Goal: Information Seeking & Learning: Learn about a topic

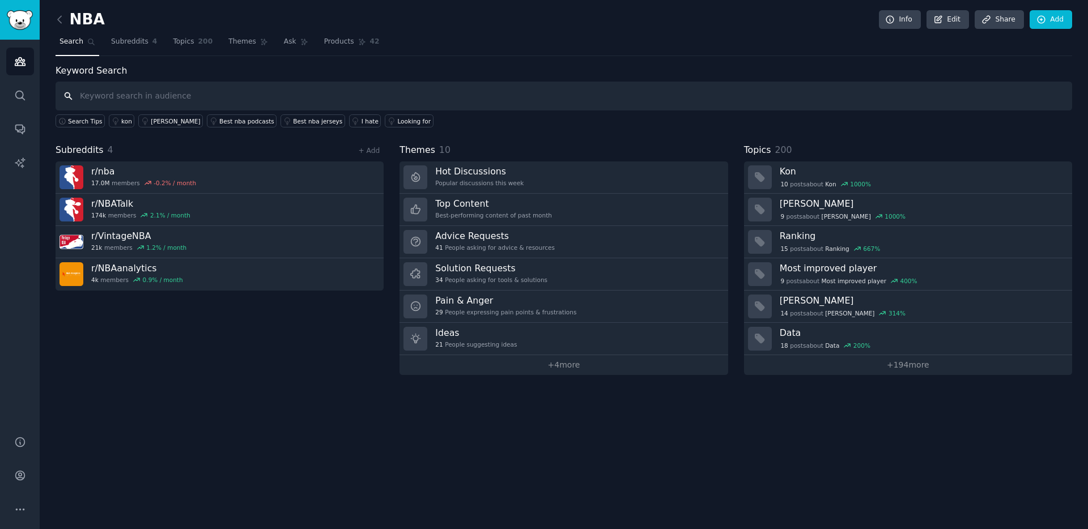
click at [213, 107] on input "text" at bounding box center [564, 96] width 1017 height 29
type input "automate"
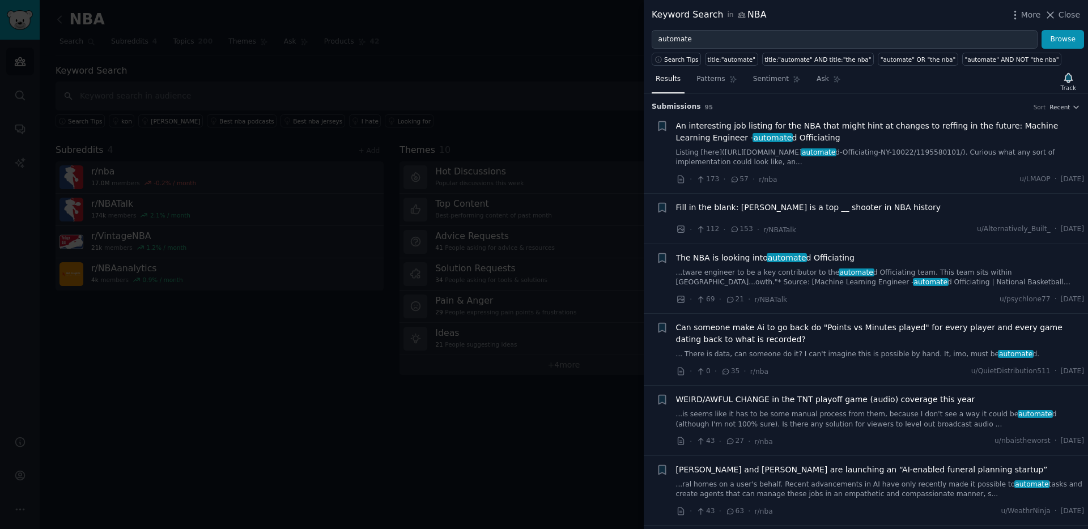
click at [866, 94] on div "Submission s 95 Sort Recent" at bounding box center [866, 103] width 429 height 18
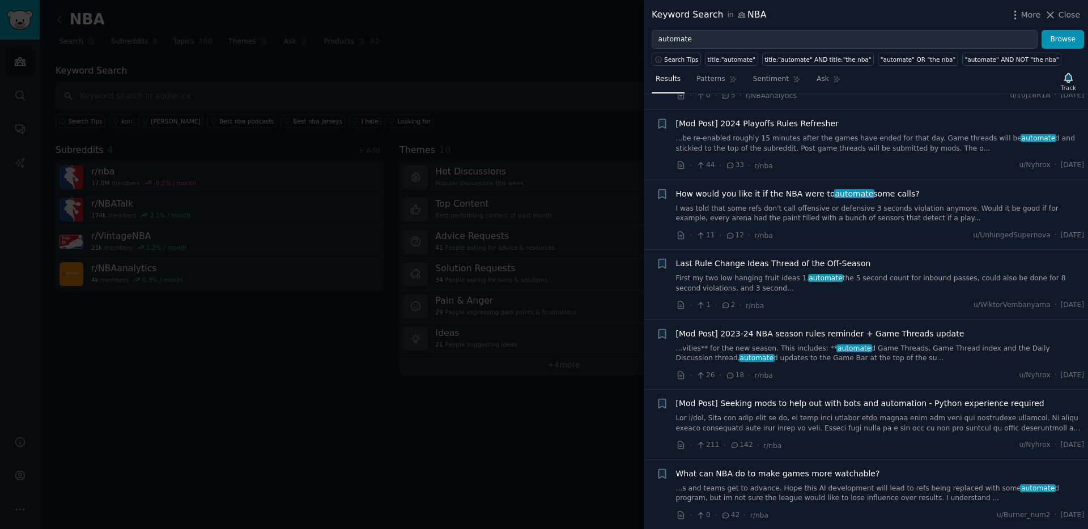
scroll to position [990, 0]
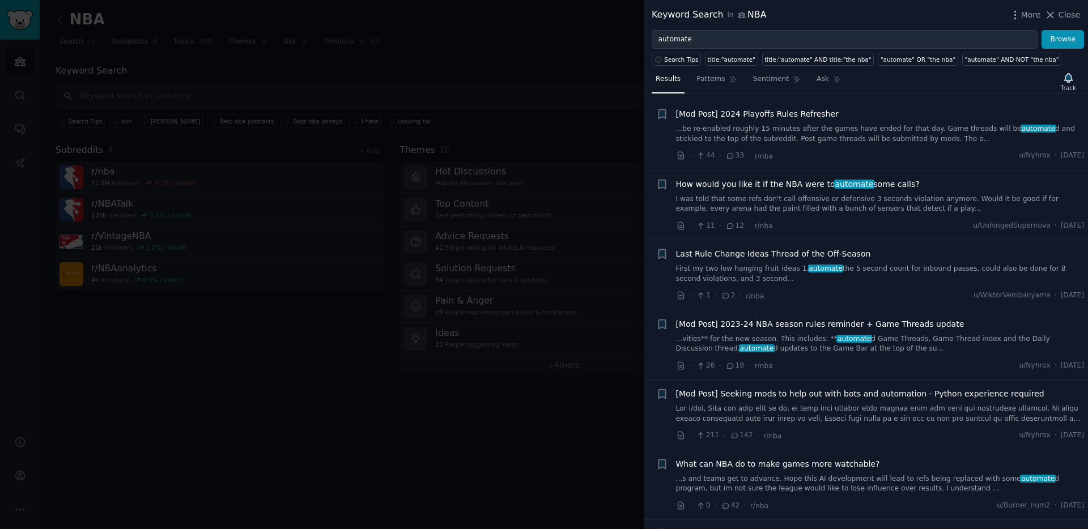
click at [429, 248] on div at bounding box center [544, 264] width 1088 height 529
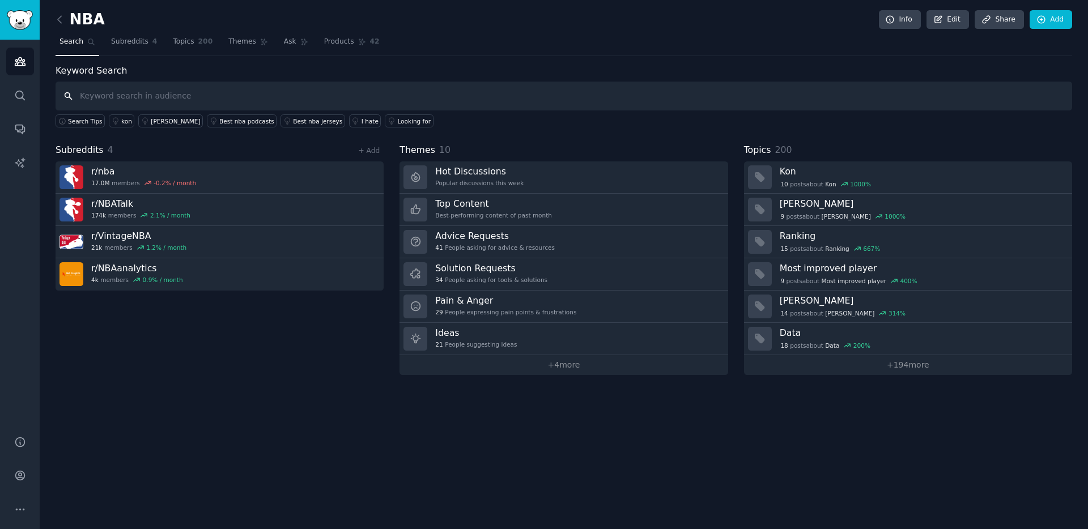
click at [365, 105] on input "text" at bounding box center [564, 96] width 1017 height 29
type input "what can the nba do to make games more watchable"
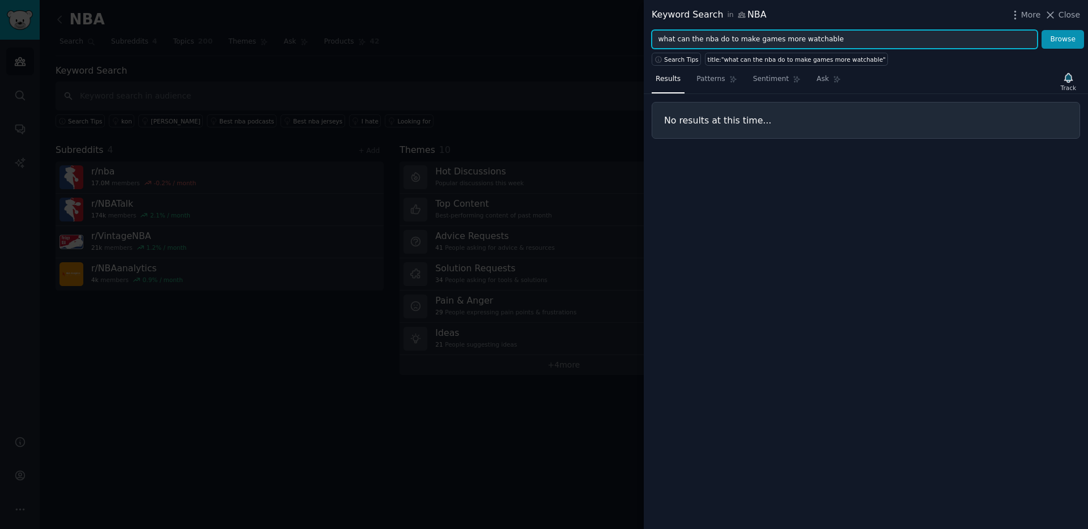
click at [828, 43] on input "what can the nba do to make games more watchable" at bounding box center [845, 39] width 386 height 19
click at [834, 41] on input "what can the nba do to make games more watchable" at bounding box center [845, 39] width 386 height 19
type input "what can the nba do"
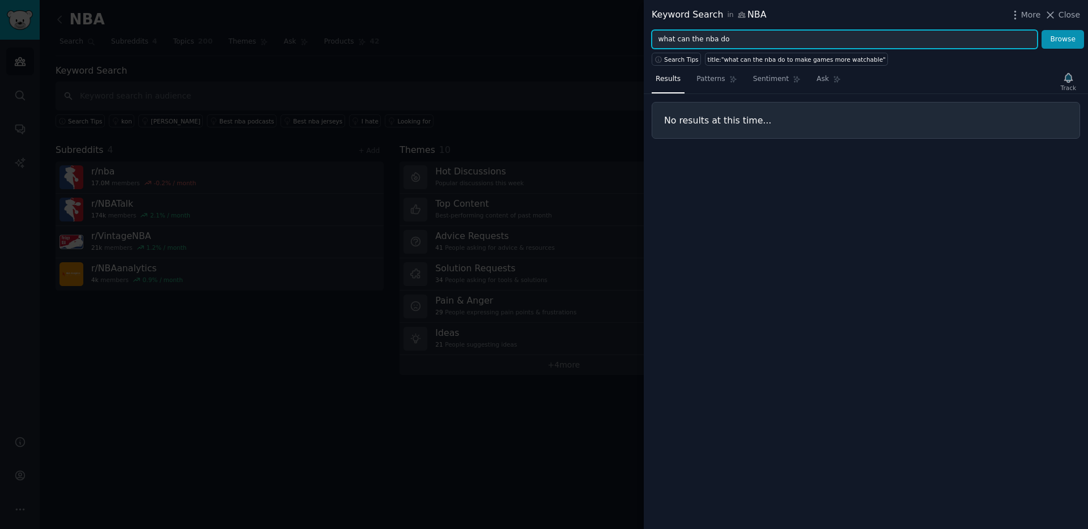
click at [1042, 30] on button "Browse" at bounding box center [1063, 39] width 43 height 19
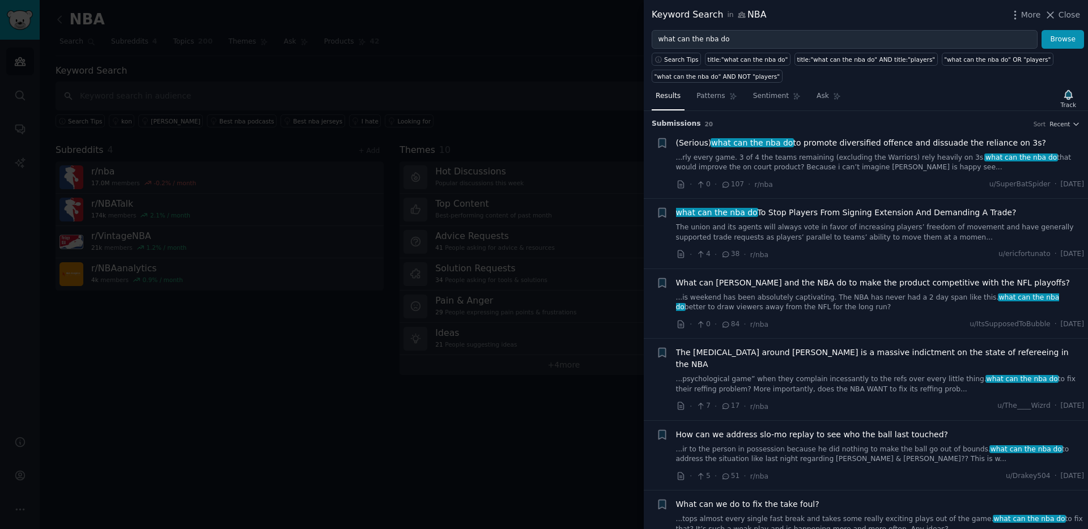
click at [377, 231] on div at bounding box center [544, 264] width 1088 height 529
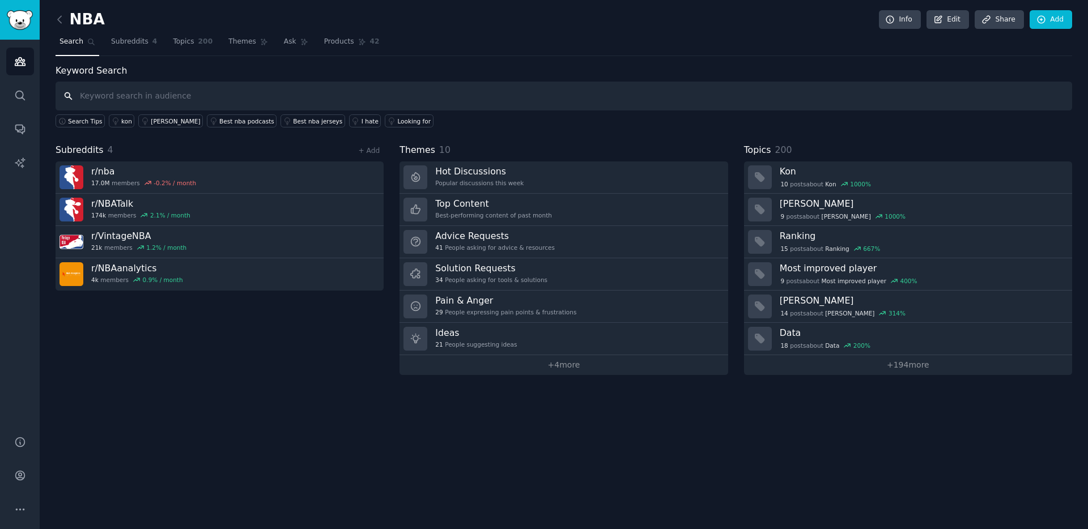
click at [227, 98] on input "text" at bounding box center [564, 96] width 1017 height 29
type input "automate"
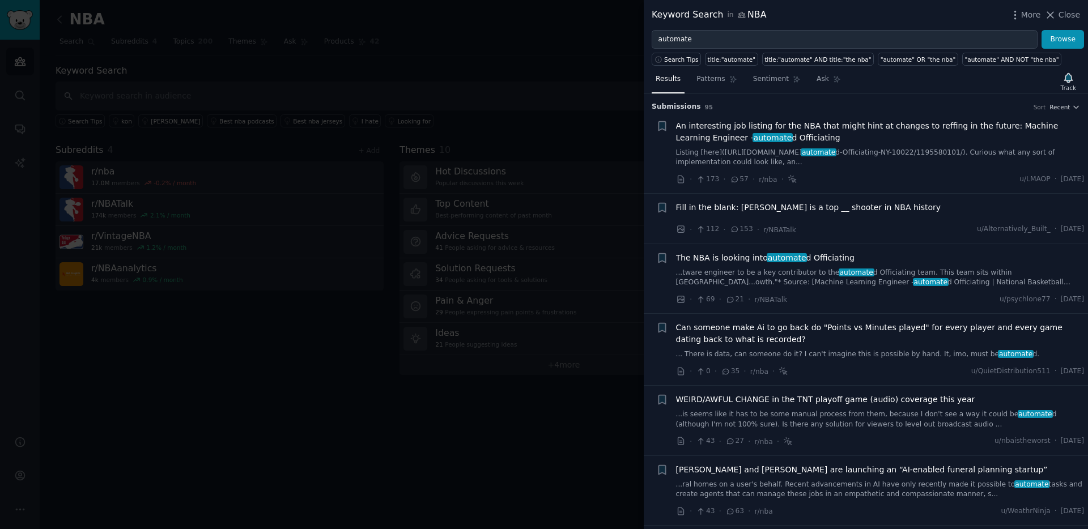
scroll to position [1130, 0]
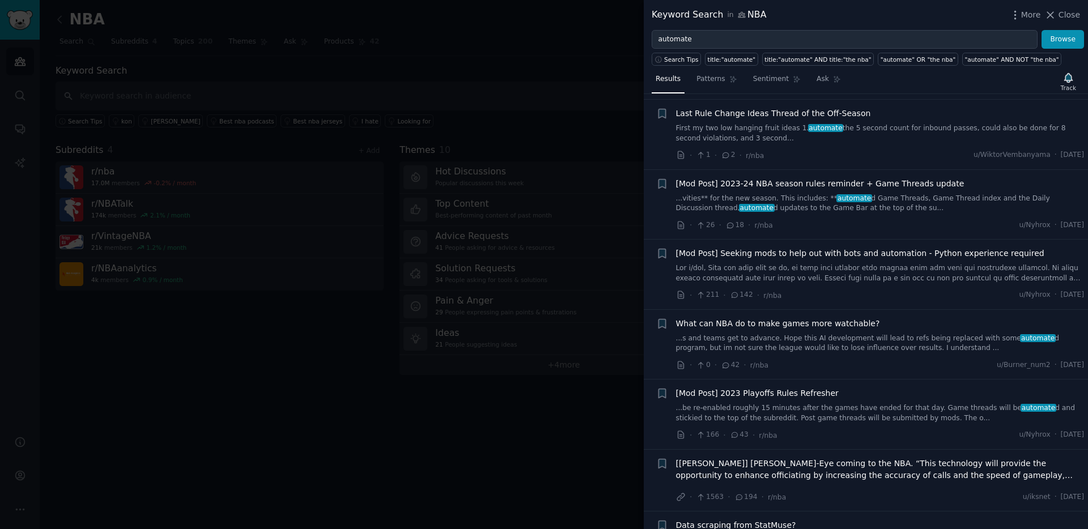
click at [838, 318] on span "What can NBA do to make games more watchable?" at bounding box center [778, 324] width 204 height 12
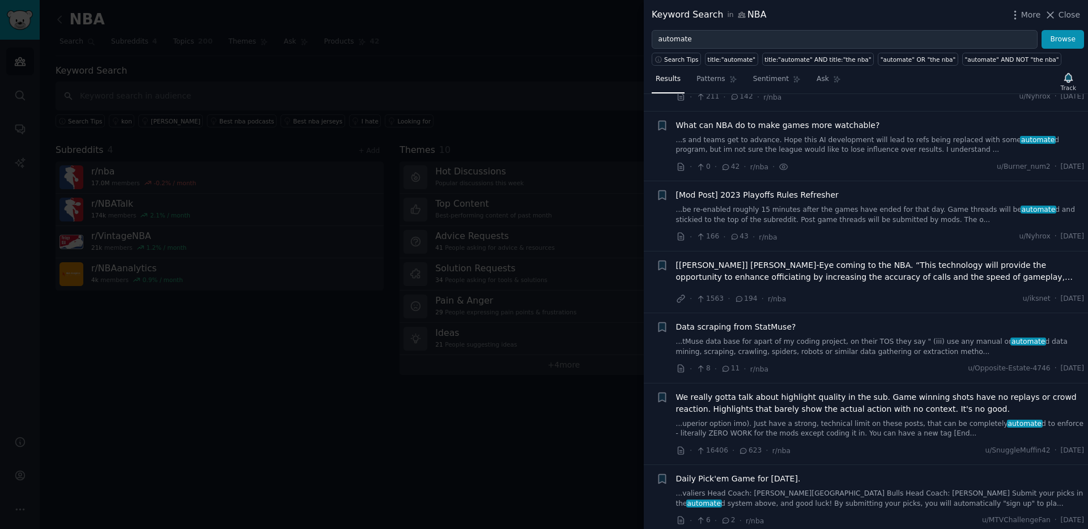
scroll to position [1334, 0]
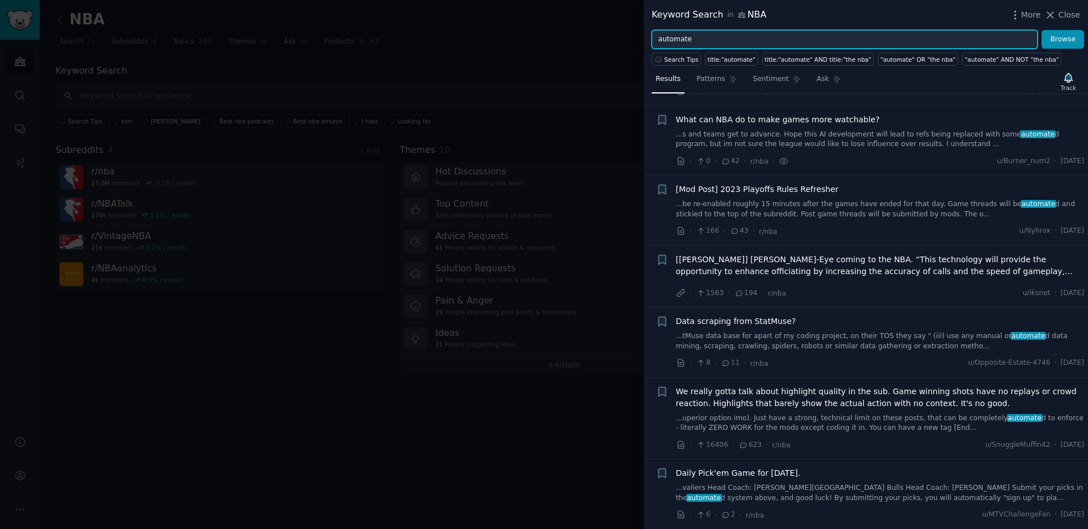
click at [742, 39] on input "automate" at bounding box center [845, 39] width 386 height 19
type input "AI"
click at [1042, 30] on button "Browse" at bounding box center [1063, 39] width 43 height 19
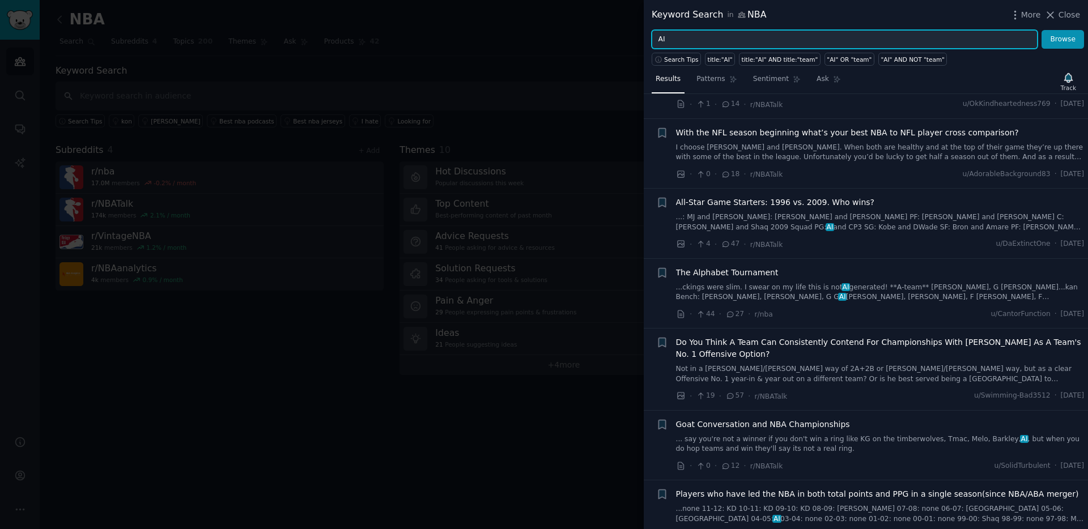
scroll to position [55, 0]
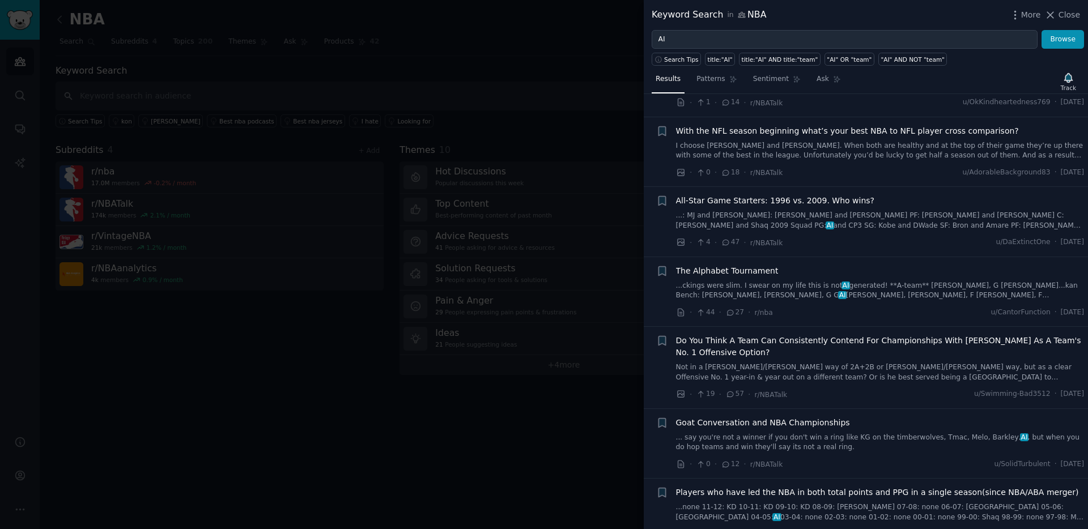
click at [513, 238] on div at bounding box center [544, 264] width 1088 height 529
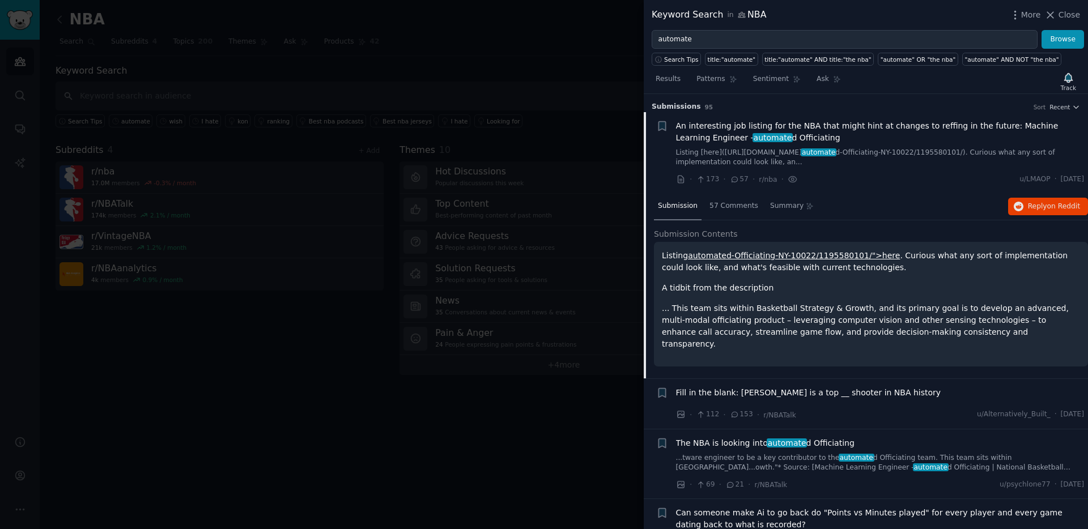
click at [792, 271] on p "Listing automated-Officiating-NY-10022/1195580101/">here . Curious what any sor…" at bounding box center [871, 262] width 418 height 24
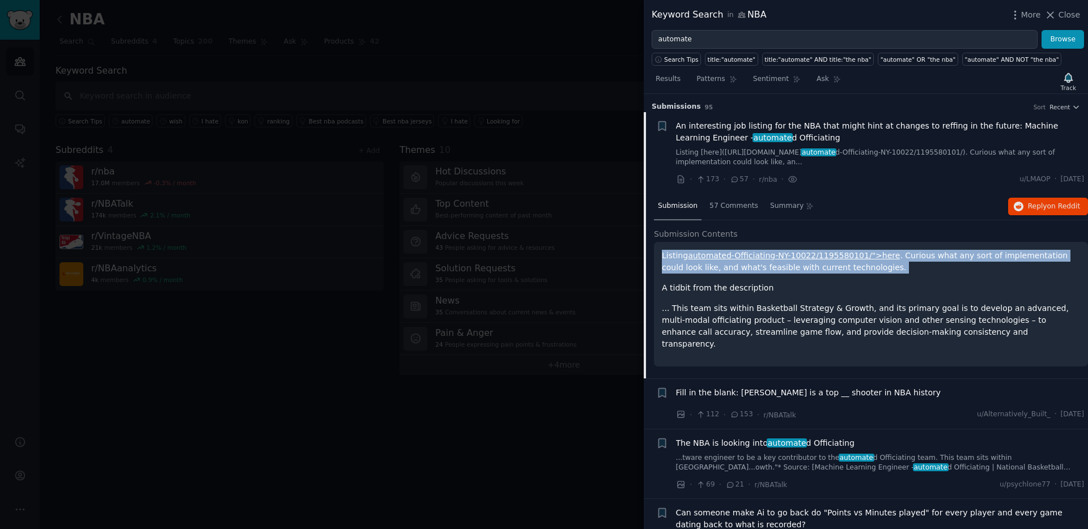
click at [792, 271] on p "Listing automated-Officiating-NY-10022/1195580101/">here . Curious what any sor…" at bounding box center [871, 262] width 418 height 24
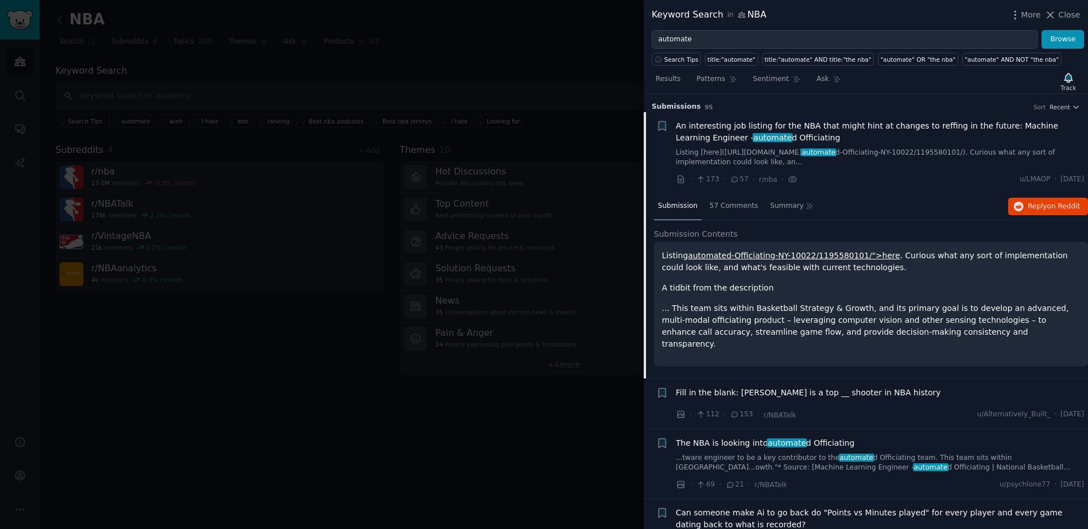
click at [800, 282] on p "A tidbit from the description" at bounding box center [871, 288] width 418 height 12
click at [785, 122] on span "An interesting job listing for the NBA that might hint at changes to reffing in…" at bounding box center [880, 132] width 409 height 24
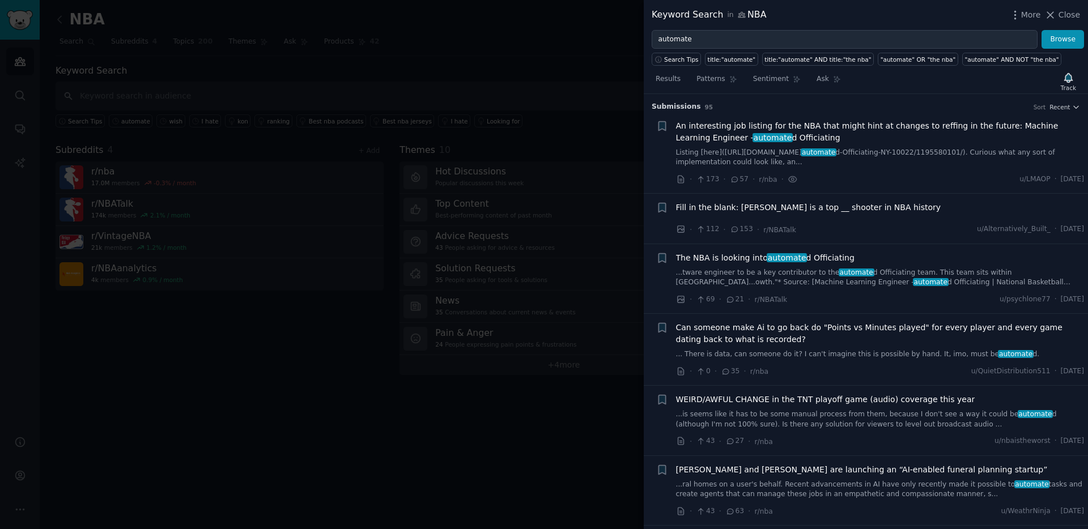
scroll to position [18, 0]
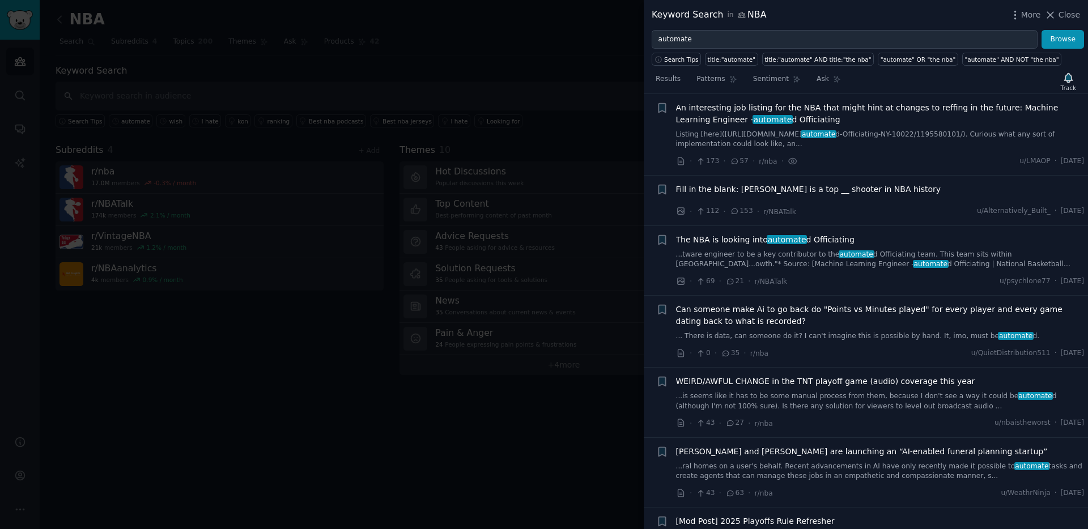
click at [785, 120] on span "An interesting job listing for the NBA that might hint at changes to reffing in…" at bounding box center [880, 114] width 409 height 24
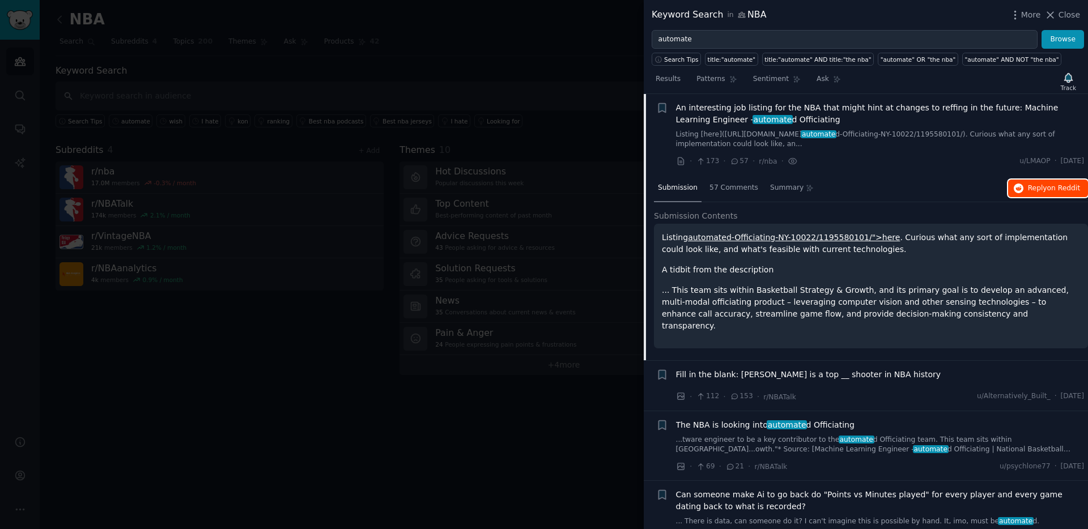
click at [1063, 192] on span "on Reddit" at bounding box center [1064, 188] width 33 height 8
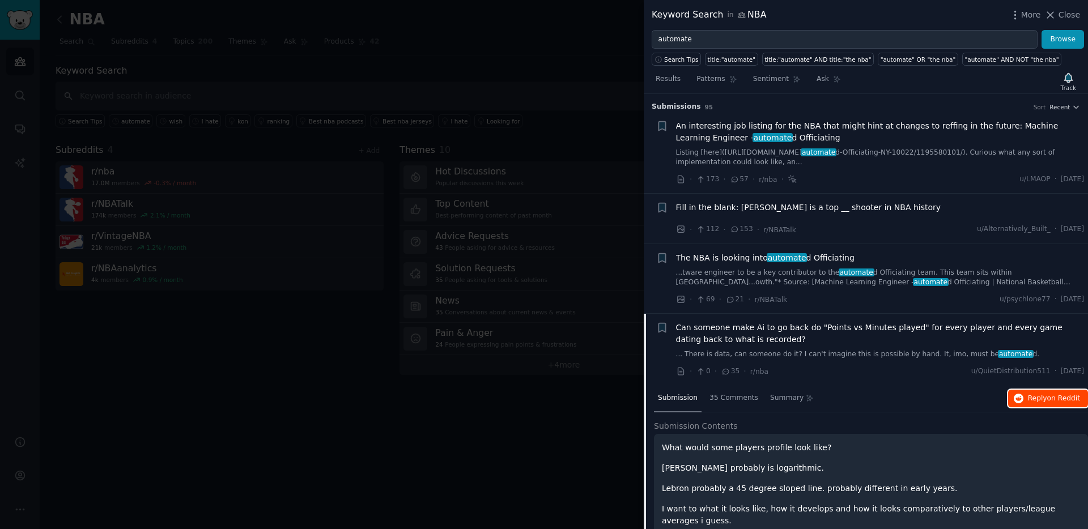
click at [1020, 402] on icon "button" at bounding box center [1019, 399] width 10 height 10
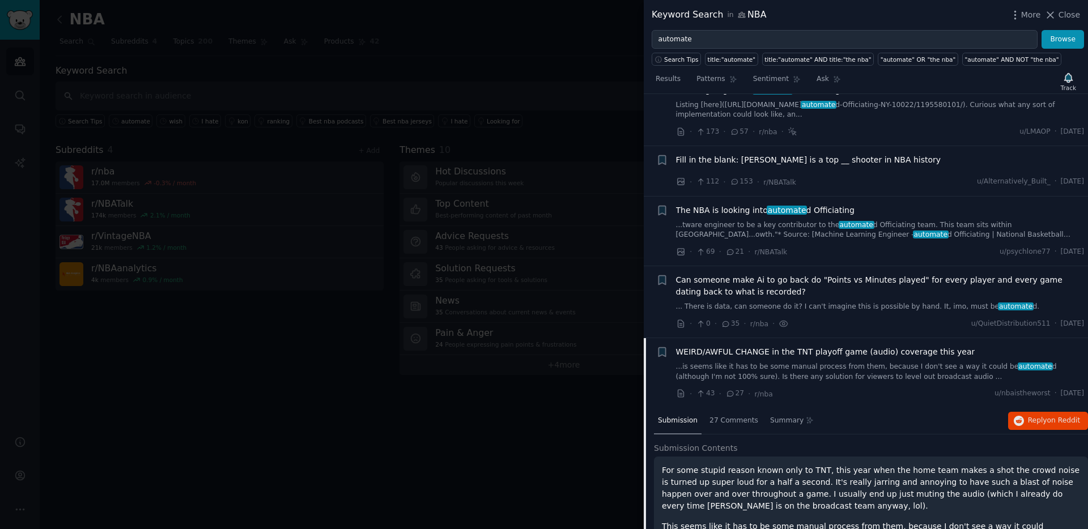
scroll to position [55, 0]
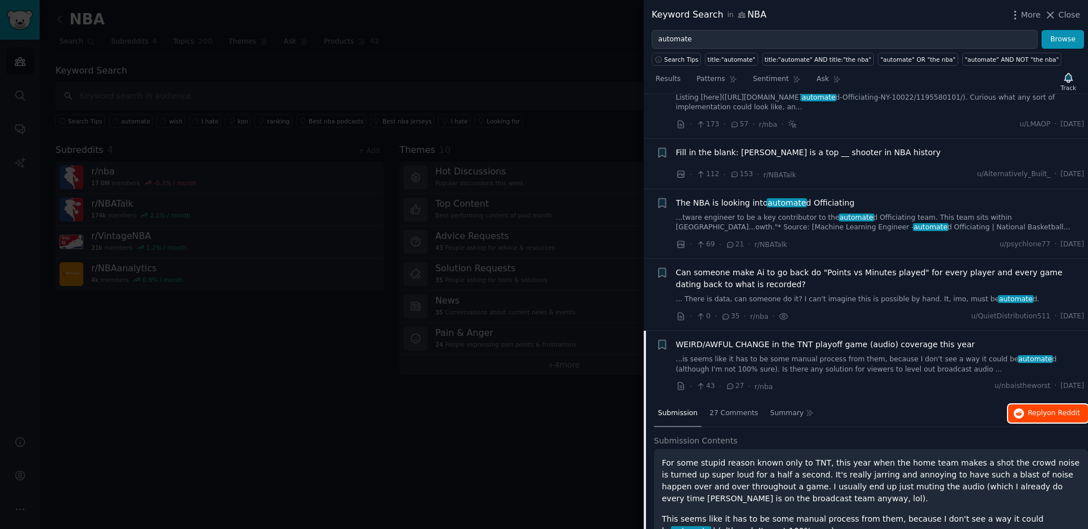
click at [1048, 414] on span "on Reddit" at bounding box center [1064, 413] width 33 height 8
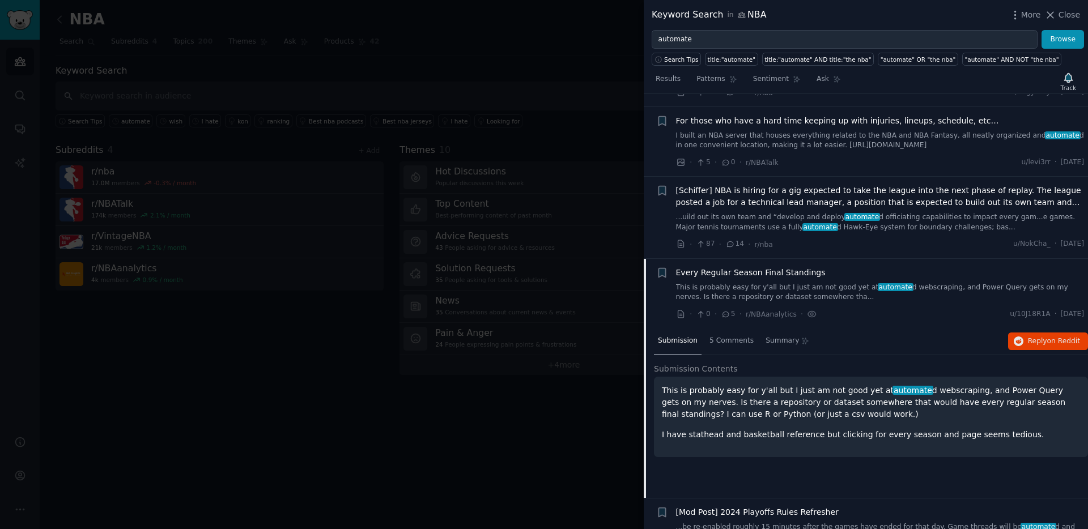
scroll to position [790, 0]
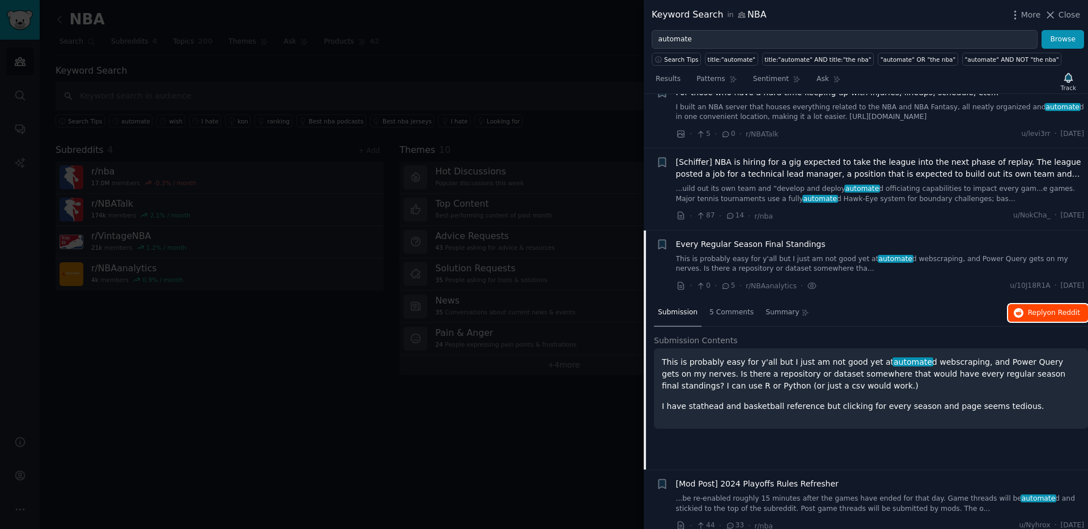
click at [1029, 308] on span "Reply on Reddit" at bounding box center [1054, 313] width 52 height 10
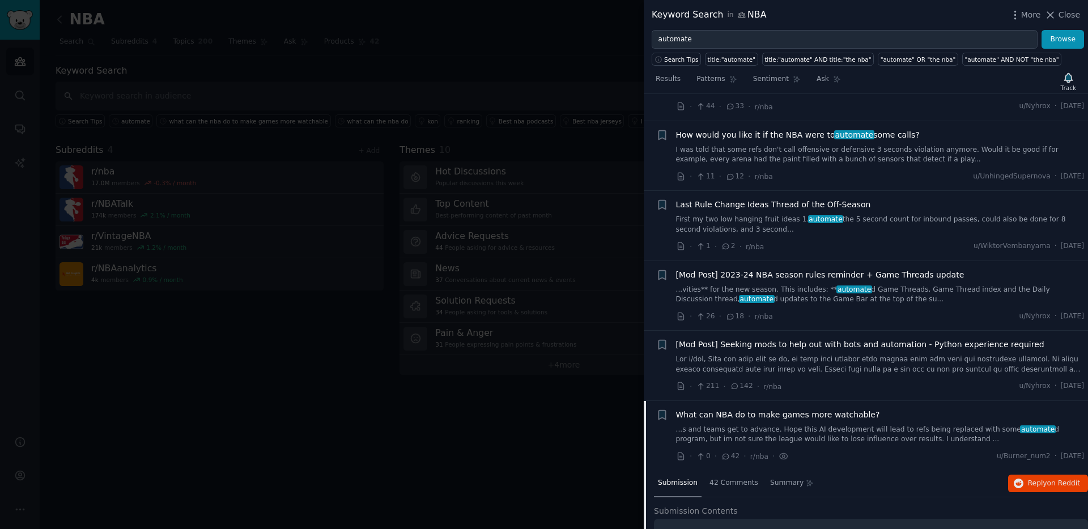
scroll to position [1034, 0]
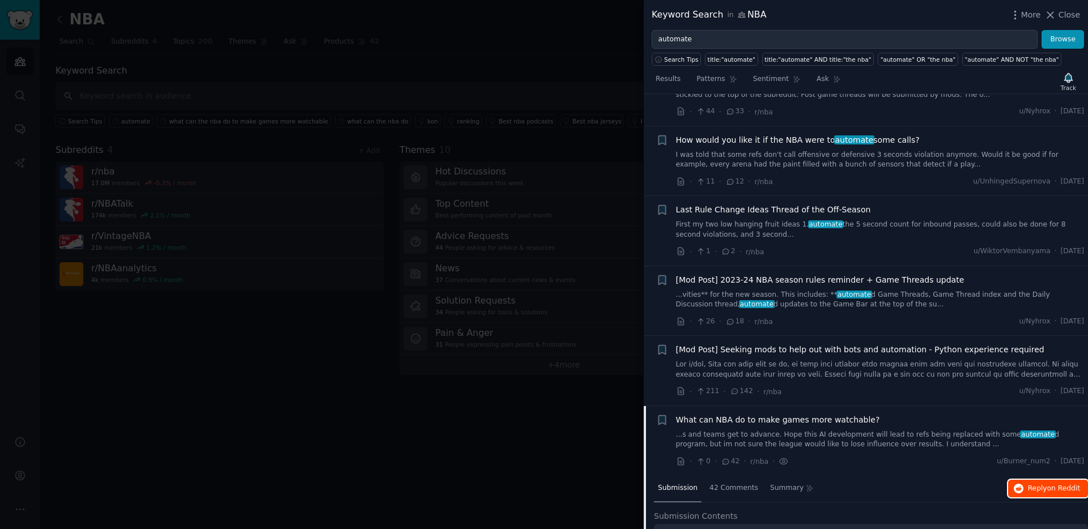
click at [1029, 484] on span "Reply on Reddit" at bounding box center [1054, 489] width 52 height 10
